Goal: Information Seeking & Learning: Find specific fact

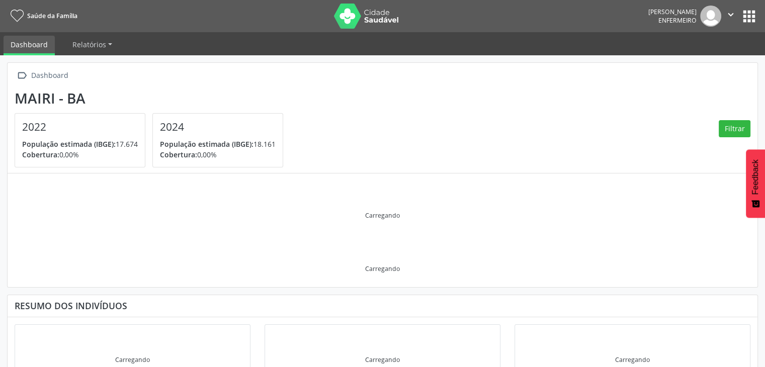
click at [748, 17] on button "apps" at bounding box center [749, 17] width 18 height 18
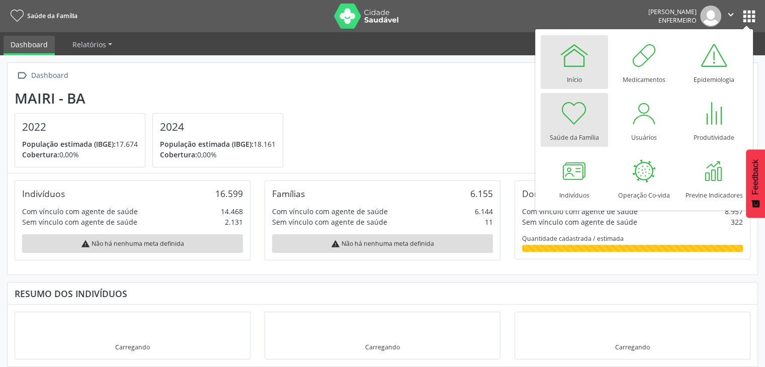
click at [571, 66] on div at bounding box center [574, 55] width 30 height 30
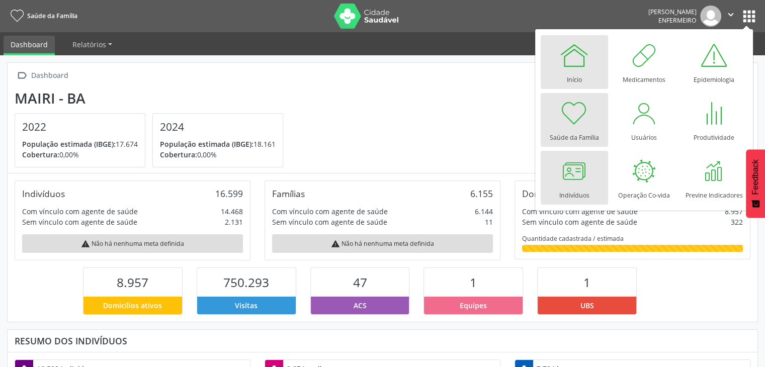
scroll to position [165, 250]
click at [580, 168] on div at bounding box center [574, 171] width 30 height 30
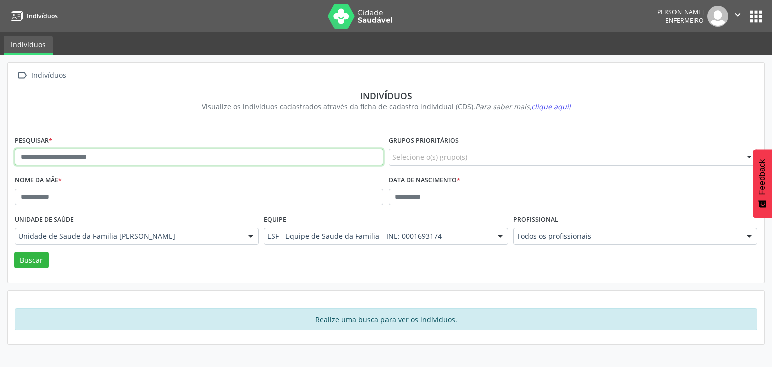
click at [199, 164] on input "text" at bounding box center [199, 157] width 369 height 17
type input "**********"
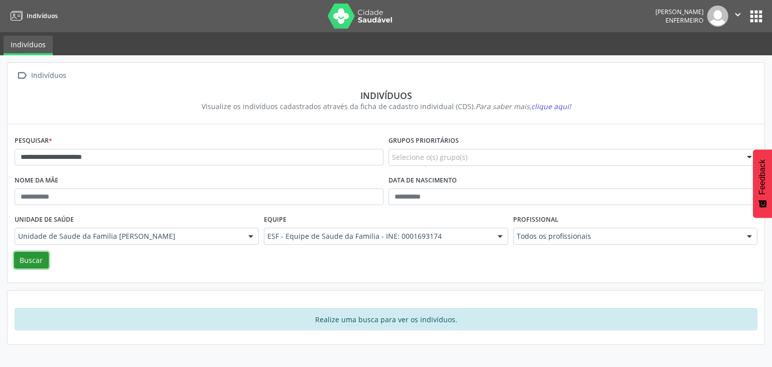
click at [23, 264] on button "Buscar" at bounding box center [31, 260] width 35 height 17
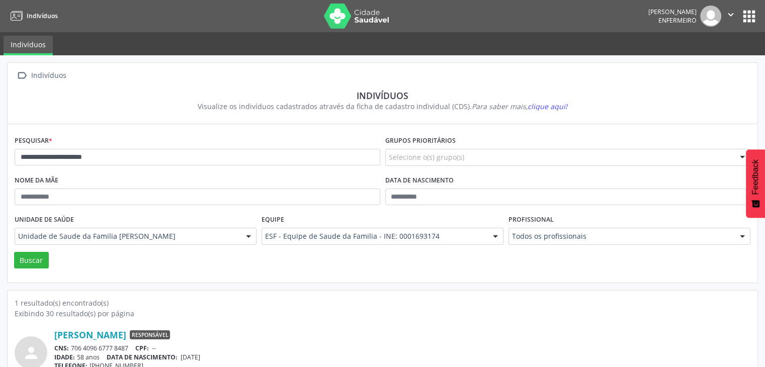
scroll to position [42, 0]
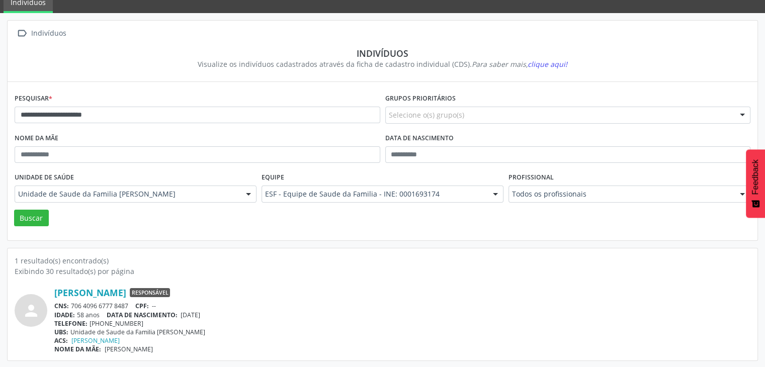
click at [181, 326] on div "TELEFONE: [PHONE_NUMBER]" at bounding box center [402, 323] width 696 height 9
click at [170, 292] on span "Responsável" at bounding box center [150, 292] width 40 height 9
click at [121, 294] on link "[PERSON_NAME]" at bounding box center [90, 292] width 72 height 11
click at [90, 292] on link "[PERSON_NAME]" at bounding box center [90, 292] width 72 height 11
